Goal: Use online tool/utility: Utilize a website feature to perform a specific function

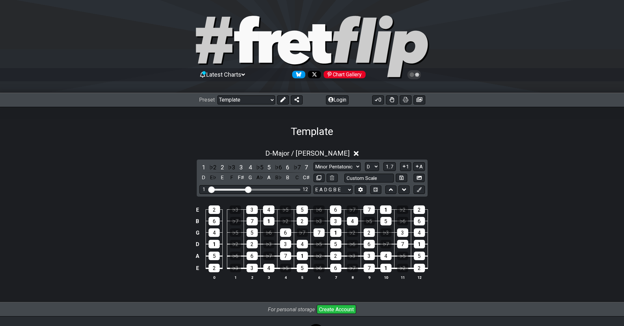
select select "/023177548424"
select select "Major / [PERSON_NAME]"
select select "D"
click at [313, 186] on select "E A D G B E E A D G B E E A D G B E B E A D F♯ B A D G C E A D A D G B E E♭ A♭ …" at bounding box center [332, 190] width 39 height 9
select select "D G C F A D"
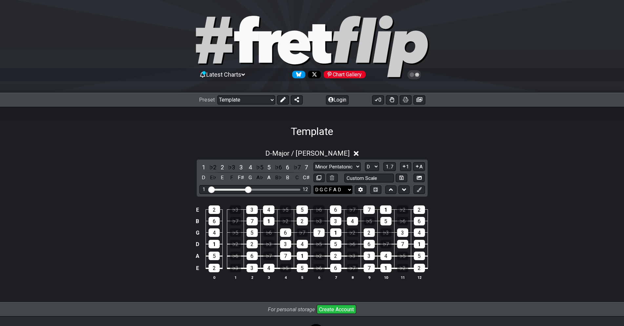
click option "D G C F A D" at bounding box center [0, 0] width 0 height 0
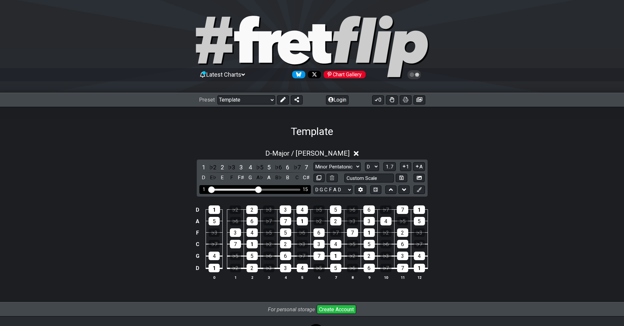
drag, startPoint x: 249, startPoint y: 188, endPoint x: 259, endPoint y: 188, distance: 9.5
click at [259, 189] on input "Visible fret range" at bounding box center [255, 189] width 93 height 0
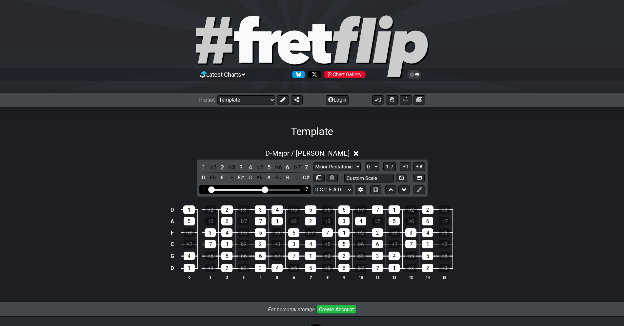
drag, startPoint x: 259, startPoint y: 188, endPoint x: 266, endPoint y: 188, distance: 7.2
click at [266, 189] on input "Visible fret range" at bounding box center [255, 189] width 93 height 0
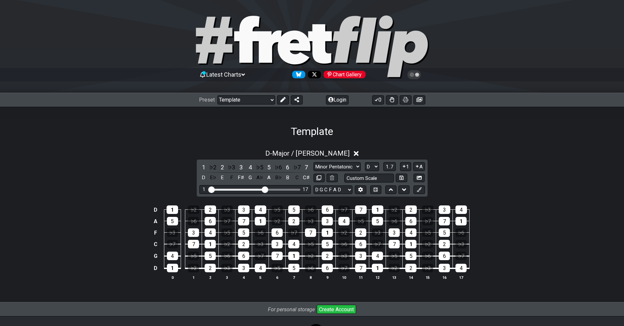
scroll to position [33, 0]
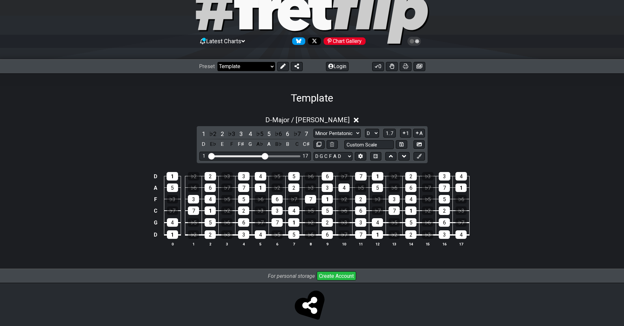
click at [217, 62] on select "Welcome to #fretflip! Template Custom Preset Minor Pentatonic Major Pentatonic …" at bounding box center [246, 66] width 58 height 9
click at [269, 63] on select "Welcome to #fretflip! Template Custom Preset Minor Pentatonic Major Pentatonic …" at bounding box center [246, 66] width 58 height 9
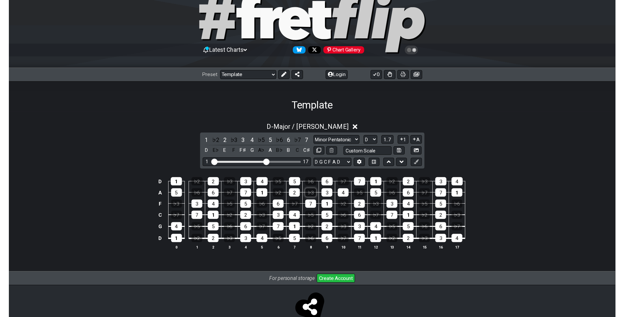
scroll to position [0, 0]
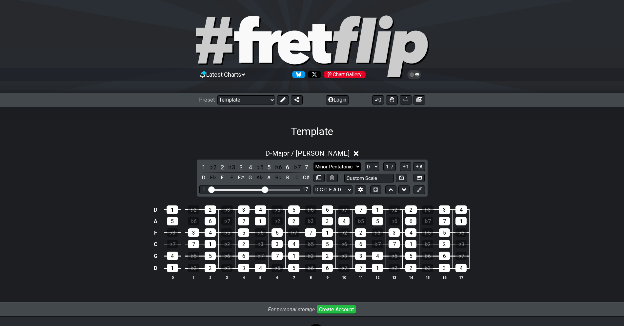
click at [313, 162] on select "Minor Pentatonic Major 3rds Minor Pentatonic Major Pentatonic Minor Blues Major…" at bounding box center [336, 166] width 47 height 9
click at [468, 136] on div "Template" at bounding box center [312, 122] width 624 height 31
click at [388, 191] on button at bounding box center [390, 190] width 11 height 9
click at [405, 190] on icon at bounding box center [404, 190] width 4 height 7
click at [396, 191] on button at bounding box center [390, 190] width 11 height 9
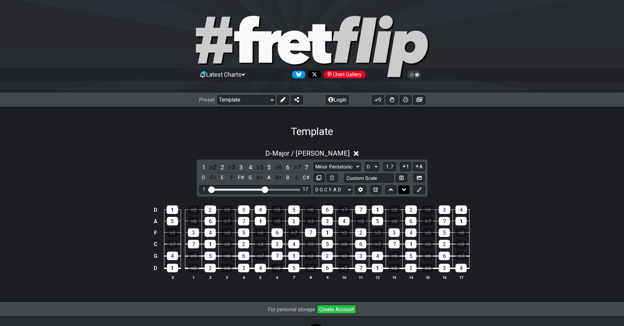
click at [402, 190] on icon at bounding box center [404, 190] width 4 height 7
click at [377, 189] on icon at bounding box center [375, 189] width 4 height 4
click at [313, 162] on select "Minor Pentatonic Major 3rds Minor Pentatonic Major Pentatonic Minor Blues Major…" at bounding box center [336, 166] width 47 height 9
select select "Major"
click option "Major" at bounding box center [0, 0] width 0 height 0
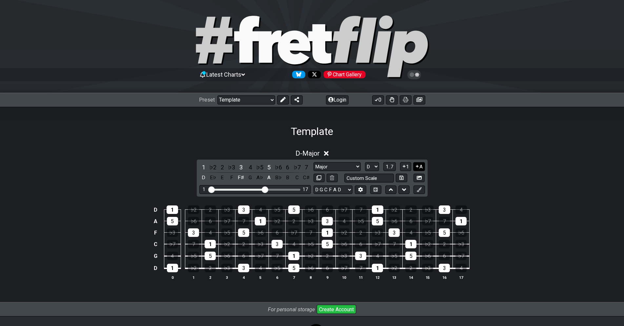
click at [421, 168] on button "A" at bounding box center [418, 166] width 11 height 9
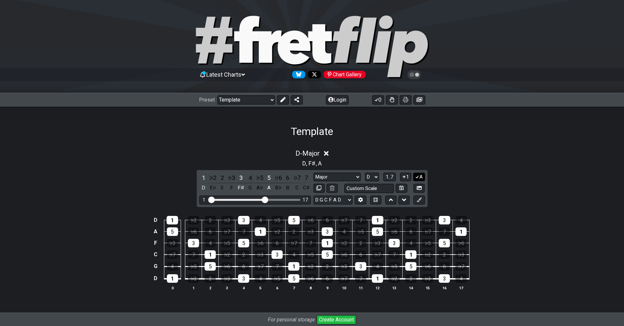
click at [418, 176] on icon at bounding box center [417, 177] width 4 height 3
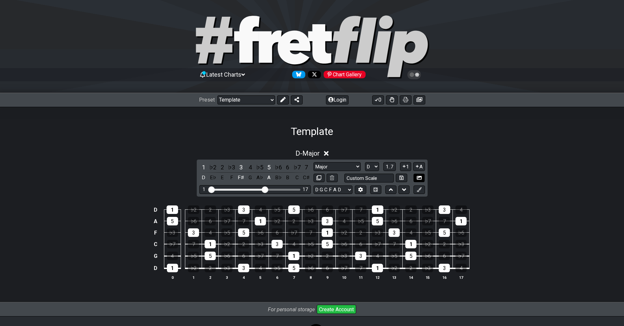
click at [418, 176] on icon at bounding box center [419, 178] width 5 height 4
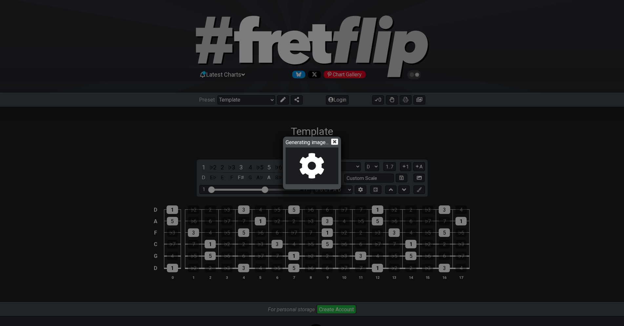
click at [387, 144] on div "Generating image..." at bounding box center [312, 163] width 624 height 326
click at [338, 143] on icon at bounding box center [334, 142] width 7 height 6
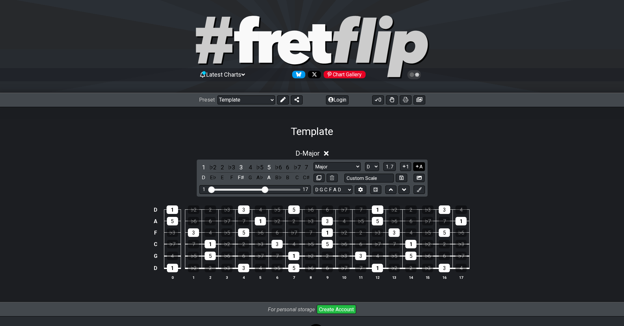
click at [418, 164] on button "A" at bounding box center [418, 166] width 11 height 9
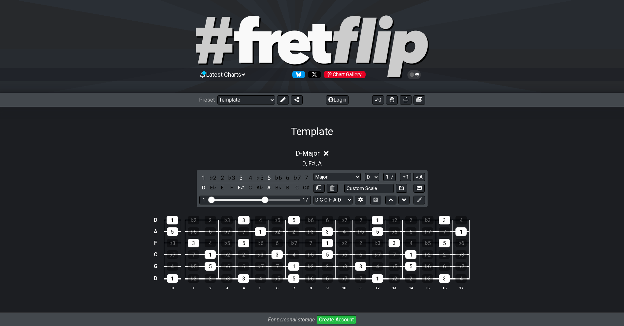
click at [308, 163] on span "," at bounding box center [307, 163] width 3 height 9
click at [418, 173] on button "A" at bounding box center [418, 177] width 11 height 9
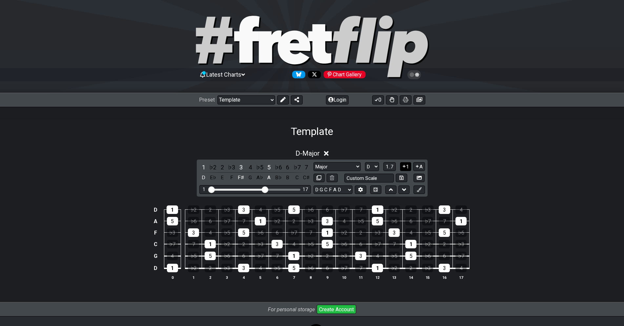
click at [406, 166] on icon at bounding box center [404, 166] width 6 height 5
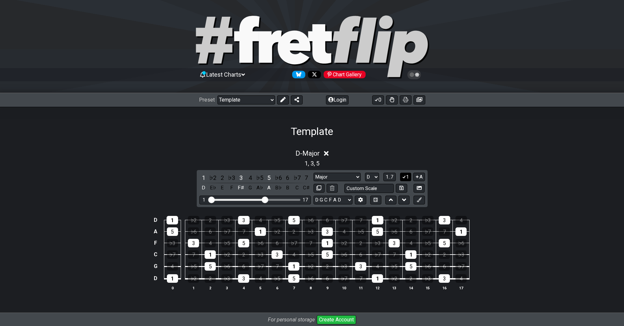
click at [407, 174] on button "1" at bounding box center [405, 177] width 11 height 9
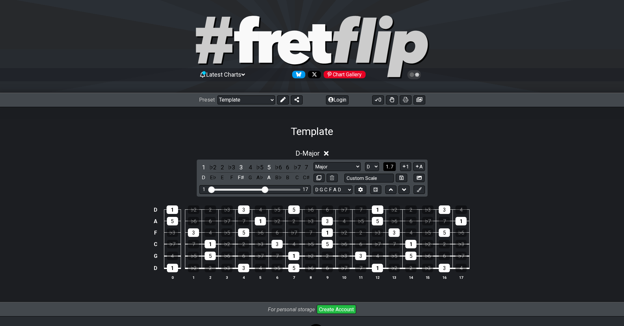
click at [392, 169] on span "1..7" at bounding box center [390, 167] width 8 height 6
click at [391, 168] on span "..." at bounding box center [389, 167] width 3 height 6
click at [392, 164] on span "D.." at bounding box center [389, 167] width 5 height 6
click at [391, 165] on span "1..7" at bounding box center [390, 167] width 8 height 6
click at [391, 165] on span "..." at bounding box center [389, 167] width 3 height 6
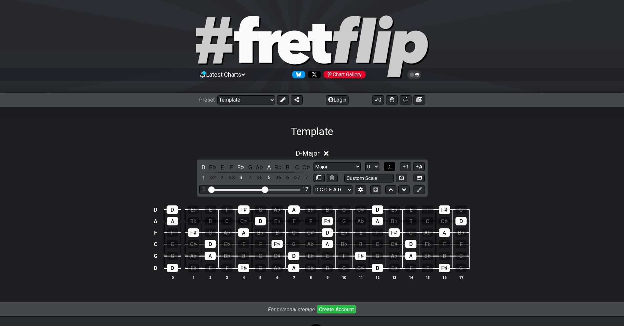
click at [391, 165] on span "D.." at bounding box center [389, 167] width 5 height 6
click at [220, 178] on div "E" at bounding box center [222, 177] width 9 height 9
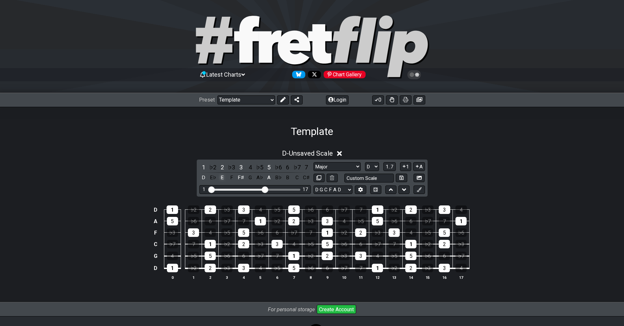
click at [222, 177] on div "E" at bounding box center [222, 177] width 9 height 9
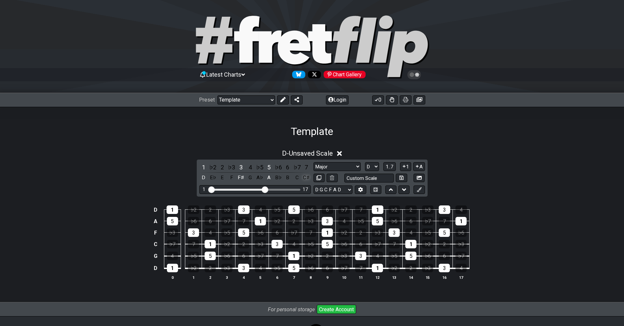
click at [307, 179] on div "C♯" at bounding box center [306, 177] width 9 height 9
click at [269, 176] on div "A" at bounding box center [269, 177] width 9 height 9
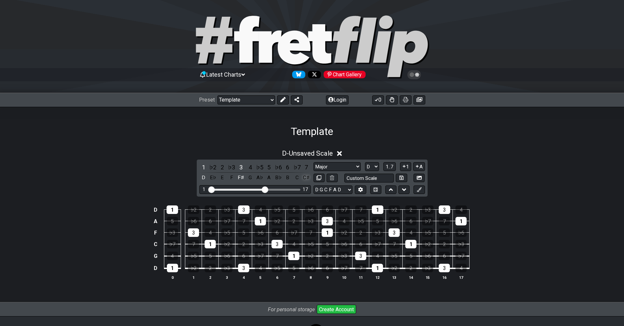
click at [307, 177] on div "C♯" at bounding box center [306, 177] width 9 height 9
click at [270, 177] on div "A" at bounding box center [269, 177] width 9 height 9
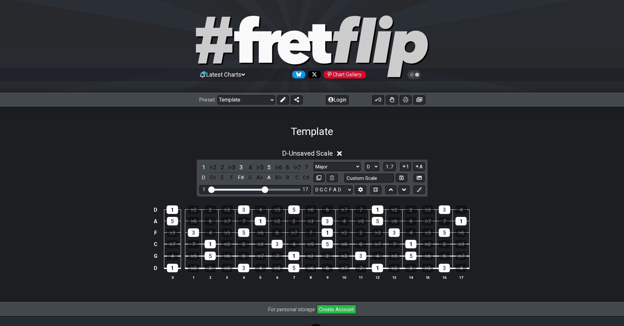
drag, startPoint x: 397, startPoint y: 2, endPoint x: 391, endPoint y: 5, distance: 7.5
click at [388, 132] on div "Template" at bounding box center [312, 122] width 624 height 31
click at [456, 137] on div "Template" at bounding box center [312, 122] width 624 height 31
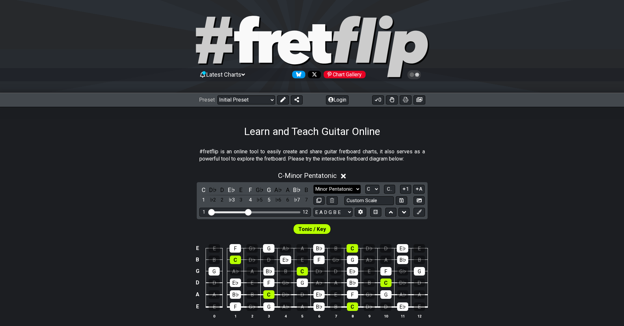
click at [313, 185] on select "Minor Pentatonic Click to edit Minor Pentatonic Major Pentatonic Minor Blues Ma…" at bounding box center [336, 189] width 47 height 9
select select "Minor / Aeolian"
click option "Minor / Aeolian" at bounding box center [0, 0] width 0 height 0
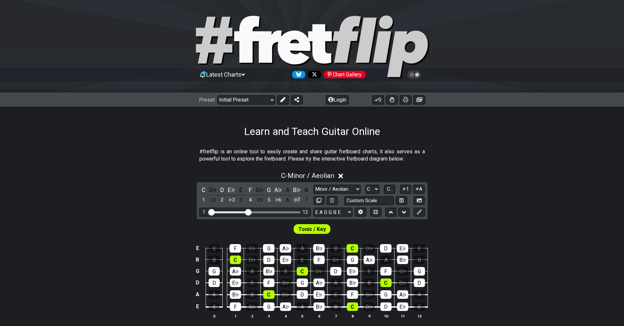
click at [299, 201] on div "♭7" at bounding box center [297, 200] width 9 height 9
click at [305, 200] on div "7" at bounding box center [306, 200] width 9 height 9
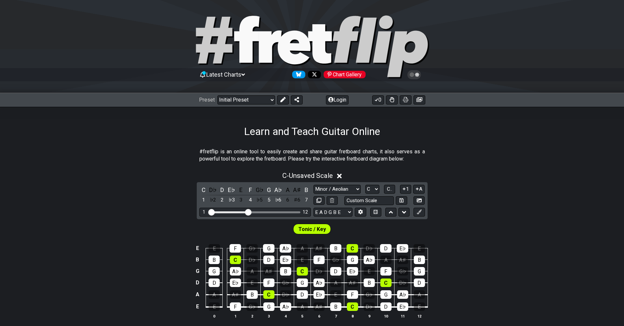
click at [365, 189] on div "Minor Pentatonic Click to edit Minor Pentatonic Major Pentatonic Minor Blues Ma…" at bounding box center [368, 189] width 111 height 9
click at [381, 185] on div "C D♭ D E♭ E F G♭ G A♭ A A♯ B 1 ♭2 2 ♭3 3 4 ♭5 5 ♭6 6 ♯6 7 Minor Pentatonic Clic…" at bounding box center [312, 200] width 231 height 37
select select "G"
click option "G" at bounding box center [0, 0] width 0 height 0
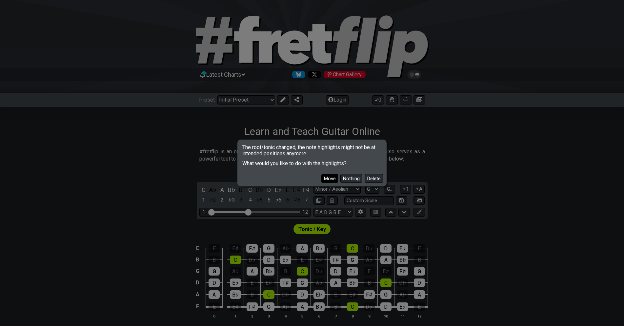
click at [332, 177] on button "Move" at bounding box center [329, 178] width 17 height 9
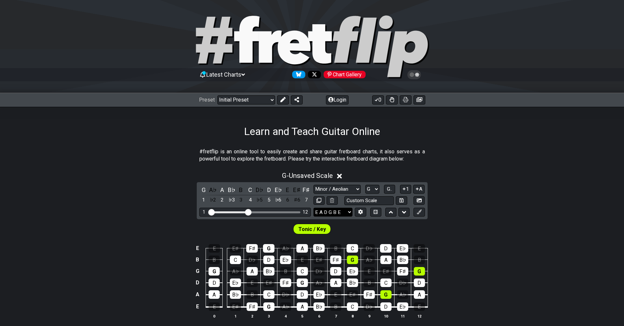
click at [313, 208] on select "E A D G B E E A D G B E E A D G B E B E A D F♯ B A D G C E A D A D G B E E♭ A♭ …" at bounding box center [332, 212] width 39 height 9
select select "D G C F A D"
click option "D G C F A D" at bounding box center [0, 0] width 0 height 0
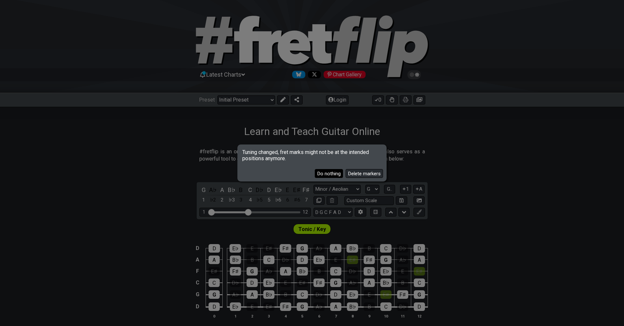
click at [337, 172] on button "Do nothing" at bounding box center [329, 173] width 28 height 9
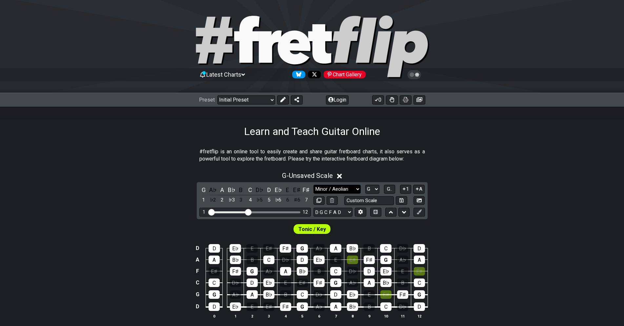
click at [313, 185] on select "Minor Pentatonic Click to edit Minor Pentatonic Major Pentatonic Minor Blues Ma…" at bounding box center [336, 189] width 47 height 9
select select "Phrygian Dominant"
click option "Phrygian Dominant" at bounding box center [0, 0] width 0 height 0
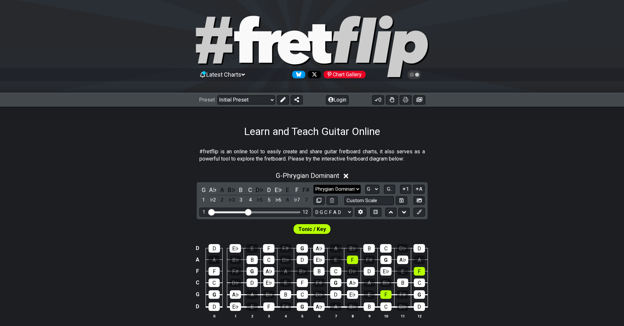
click option "Phrygian Dominant" at bounding box center [0, 0] width 0 height 0
click at [365, 185] on select "A♭ A A♯ B♭ B C C♯ D♭ D D♯ E♭ E F F♯ G♭ G G♯" at bounding box center [372, 189] width 14 height 9
select select "D"
click option "D" at bounding box center [0, 0] width 0 height 0
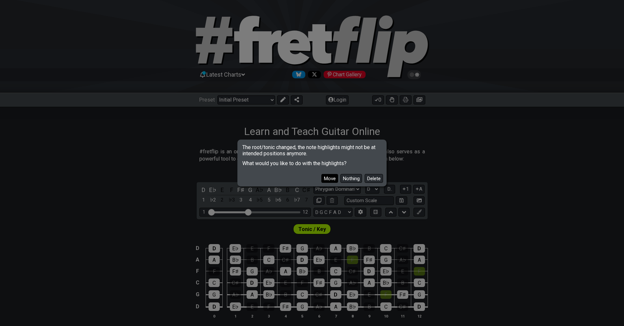
click at [335, 177] on button "Move" at bounding box center [329, 178] width 17 height 9
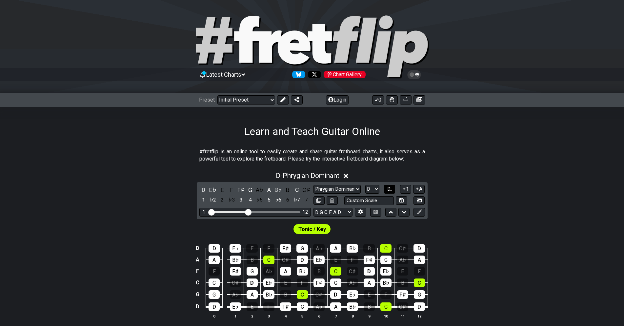
click at [391, 188] on span "D.." at bounding box center [389, 189] width 5 height 6
click at [314, 230] on span "Tonic / Key" at bounding box center [312, 230] width 28 height 10
